Goal: Check status: Check status

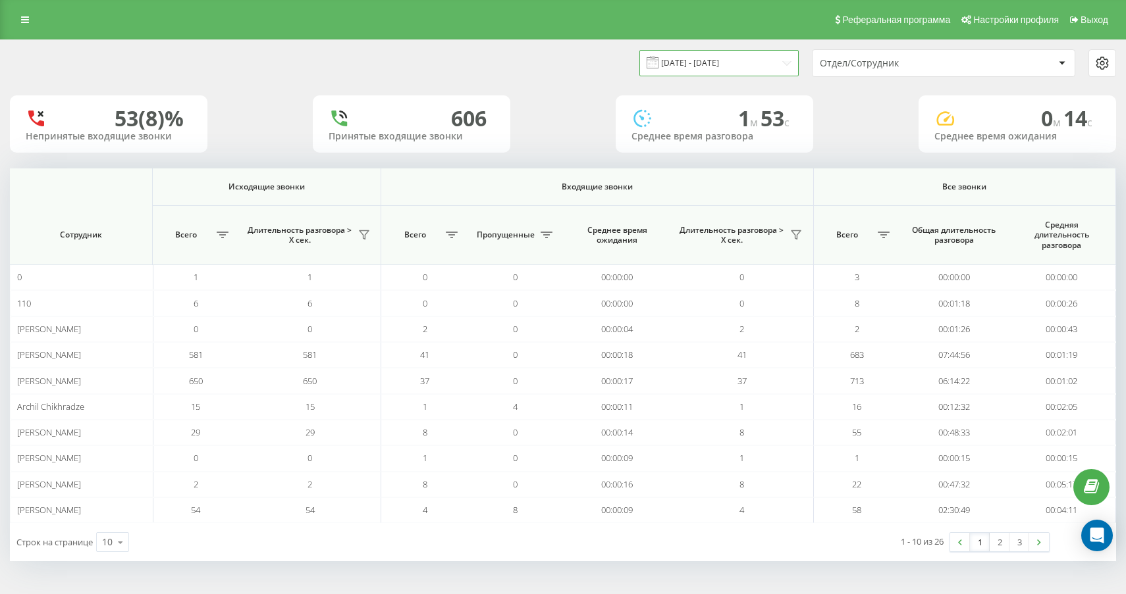
click at [748, 70] on input "[DATE] - [DATE]" at bounding box center [718, 63] width 159 height 26
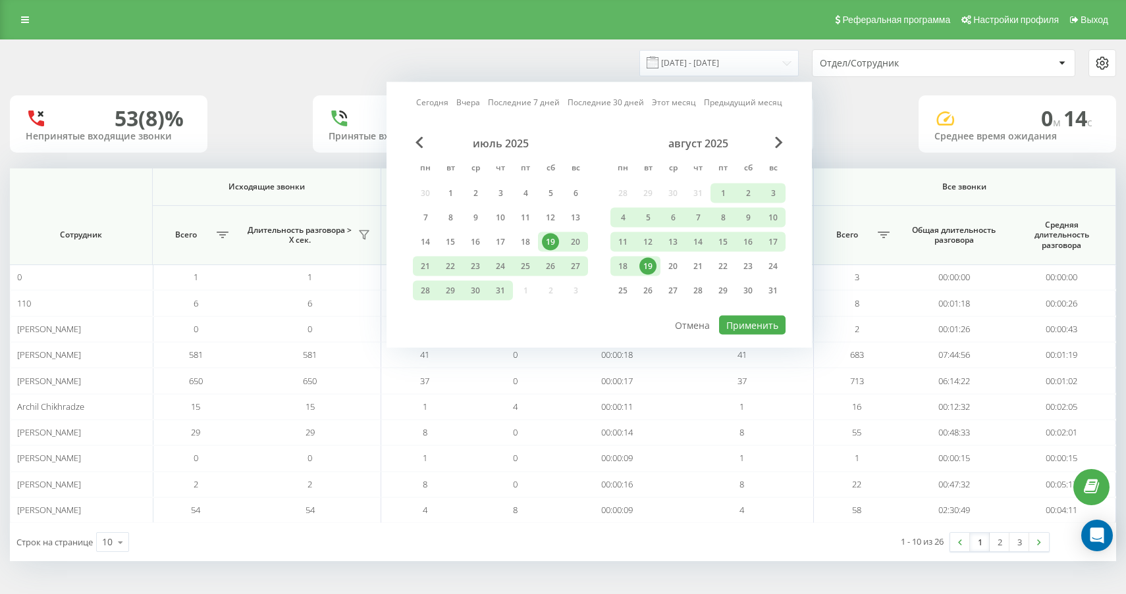
click at [657, 263] on div "19" at bounding box center [647, 267] width 25 height 20
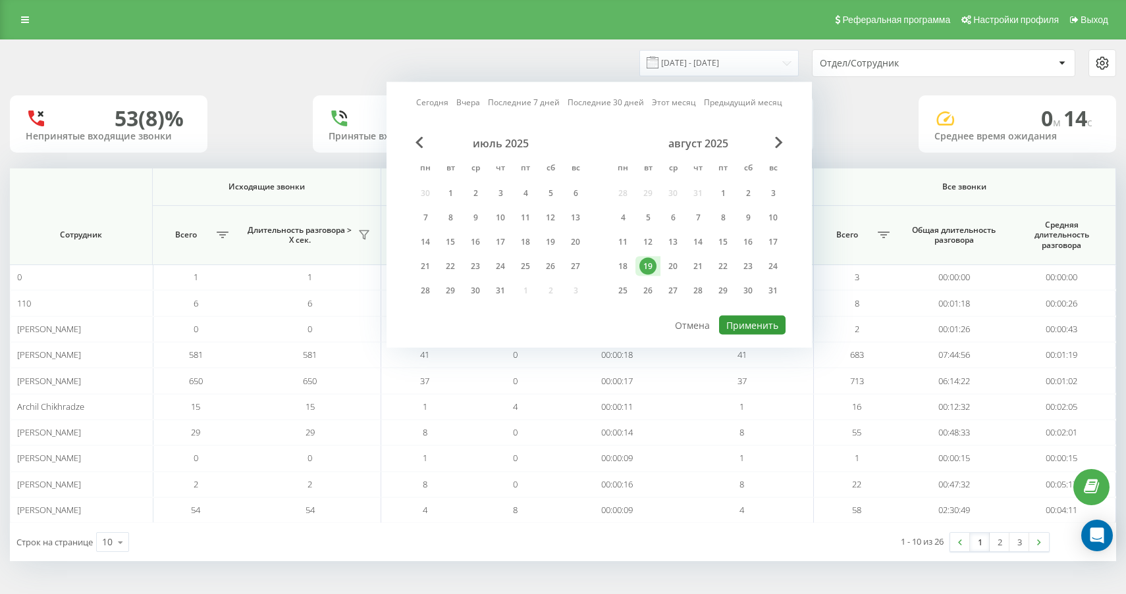
click at [768, 329] on button "Применить" at bounding box center [752, 325] width 66 height 19
type input "[DATE] - [DATE]"
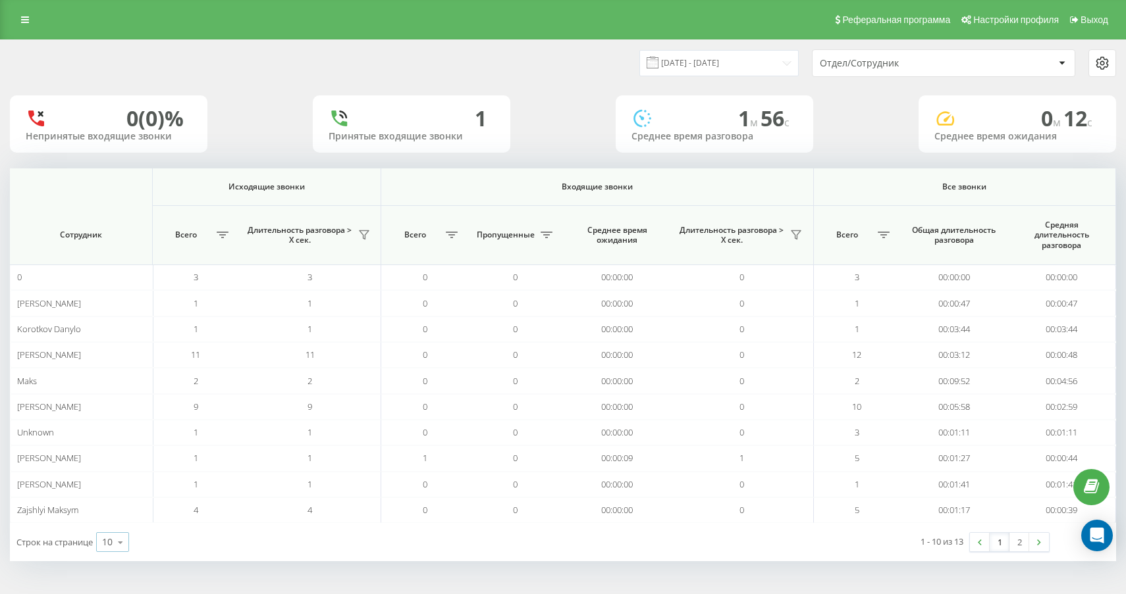
click at [120, 538] on icon at bounding box center [121, 543] width 20 height 26
click at [120, 488] on div "25" at bounding box center [113, 485] width 32 height 19
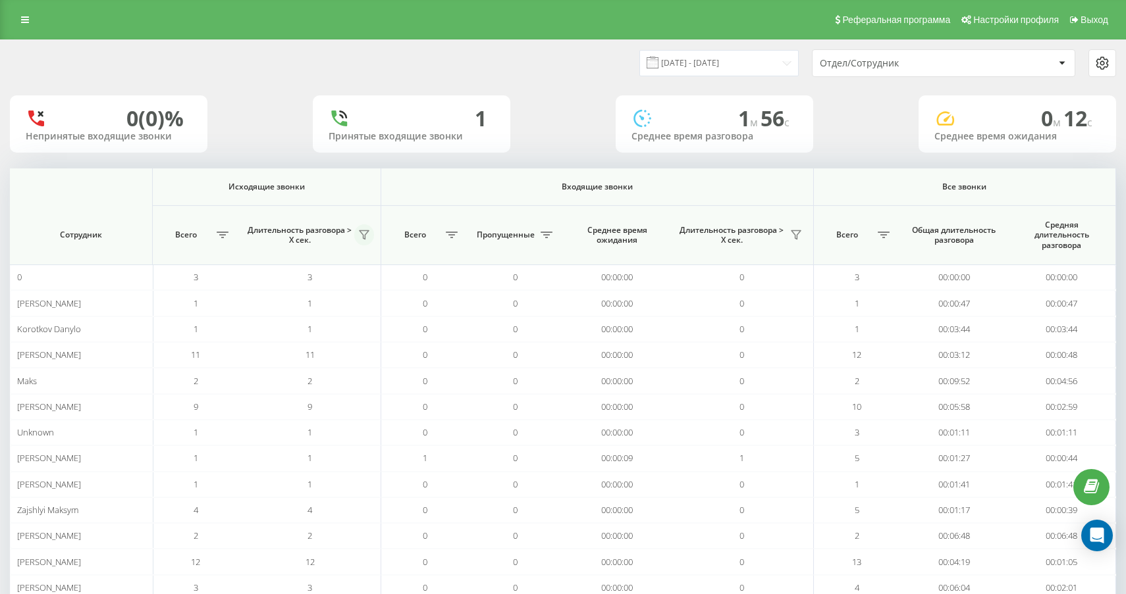
click at [367, 240] on icon at bounding box center [364, 235] width 11 height 11
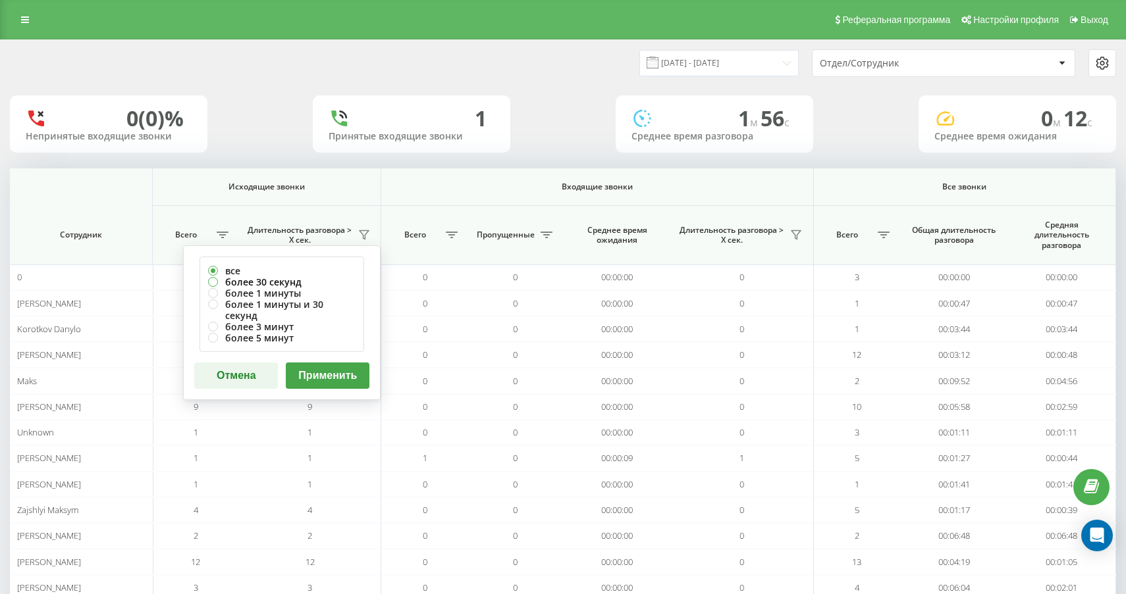
click at [307, 285] on label "более 30 секунд" at bounding box center [281, 281] width 147 height 11
radio input "true"
click at [336, 371] on button "Применить" at bounding box center [328, 376] width 84 height 26
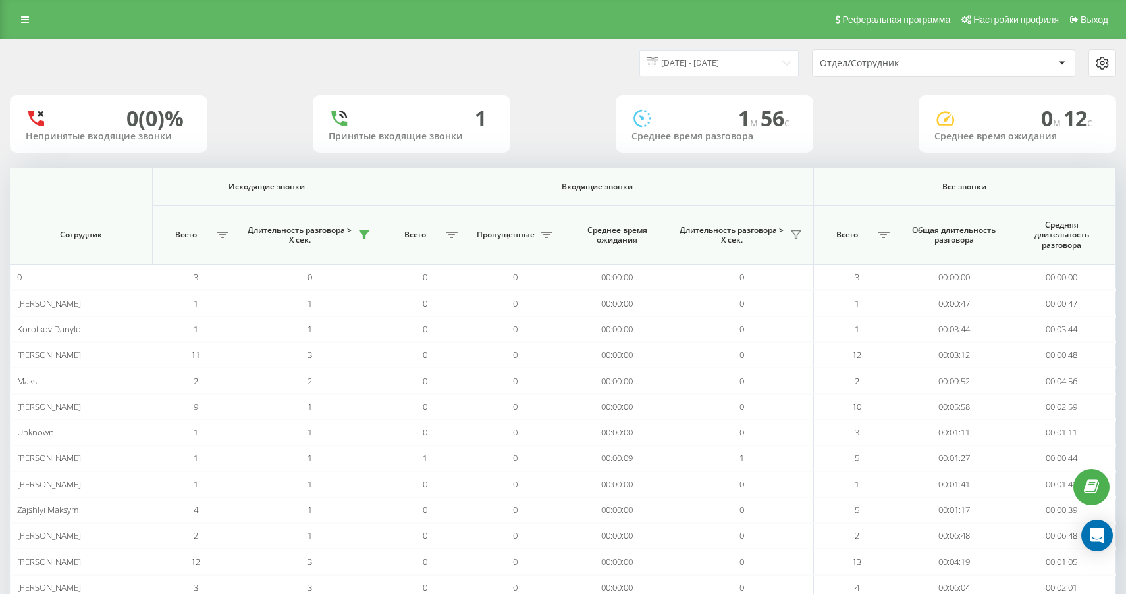
scroll to position [71, 0]
